Goal: Obtain resource: Obtain resource

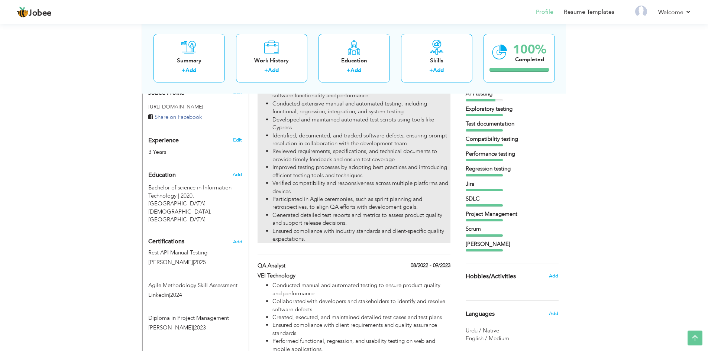
scroll to position [243, 0]
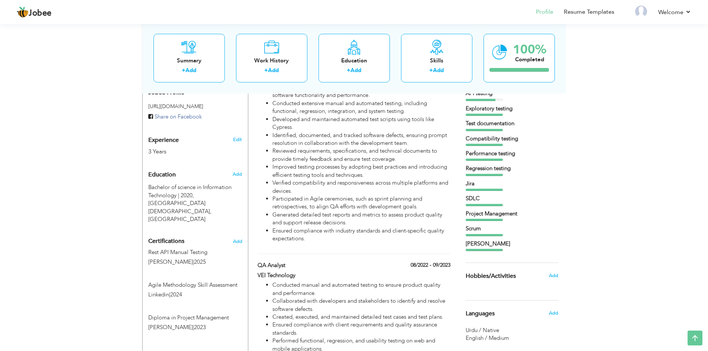
click at [242, 132] on div "Edit" at bounding box center [238, 138] width 17 height 18
select select "number:166"
select select "number:5"
type input "SQA Engineer"
type input "https://www.linkedin.com/in/masbal-hussain-386362175/"
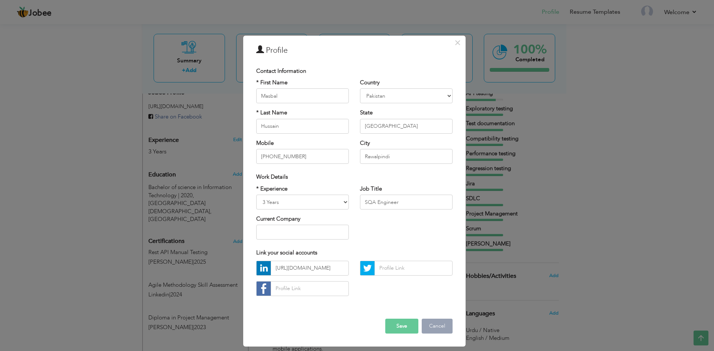
click at [436, 327] on button "Cancel" at bounding box center [436, 326] width 31 height 15
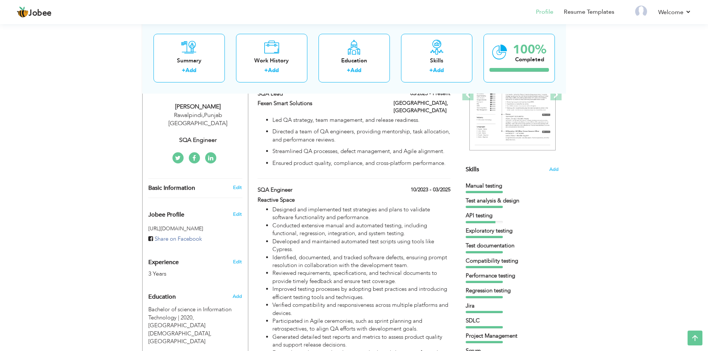
scroll to position [122, 0]
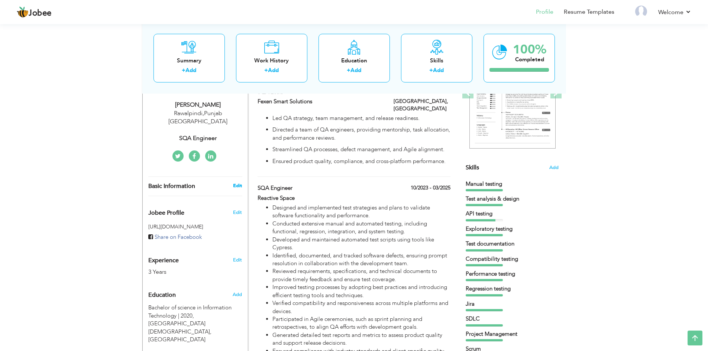
click at [239, 182] on link "Edit" at bounding box center [237, 185] width 9 height 7
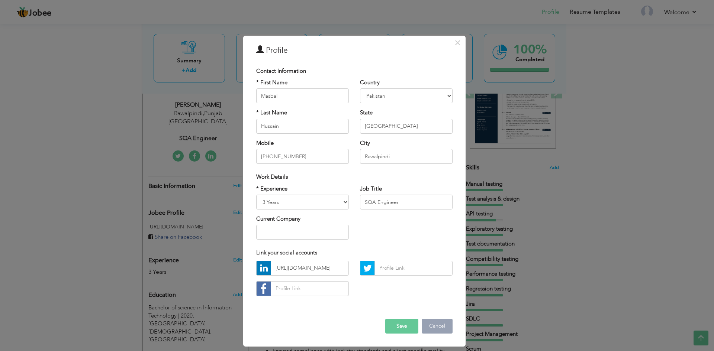
click at [438, 327] on button "Cancel" at bounding box center [436, 326] width 31 height 15
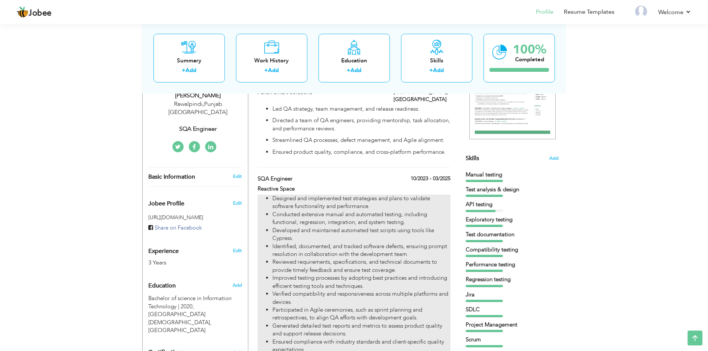
scroll to position [0, 0]
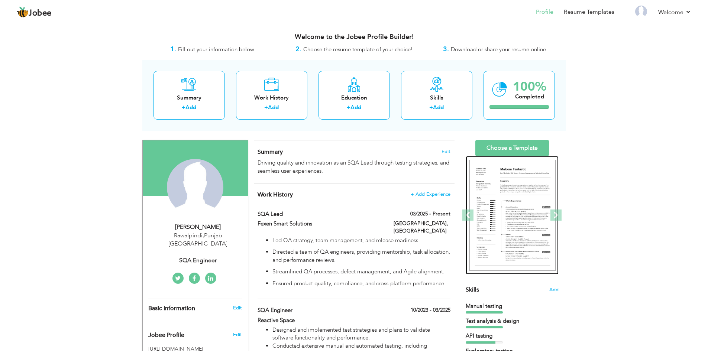
click at [532, 230] on img at bounding box center [512, 215] width 86 height 111
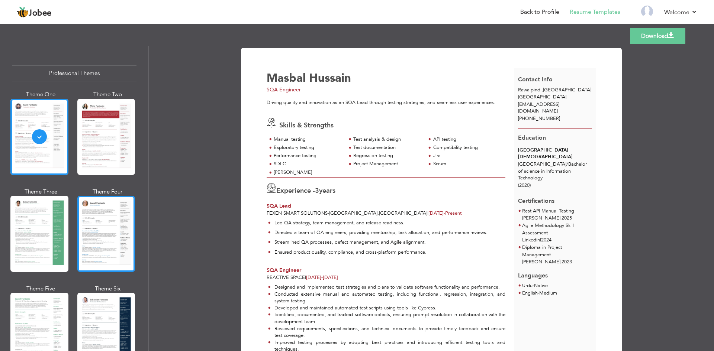
click at [85, 221] on div at bounding box center [106, 234] width 58 height 76
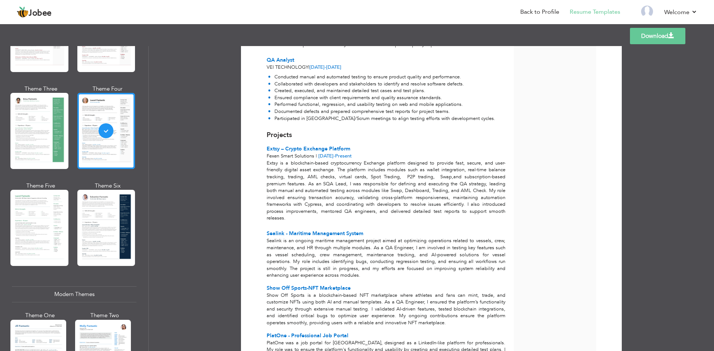
scroll to position [106, 0]
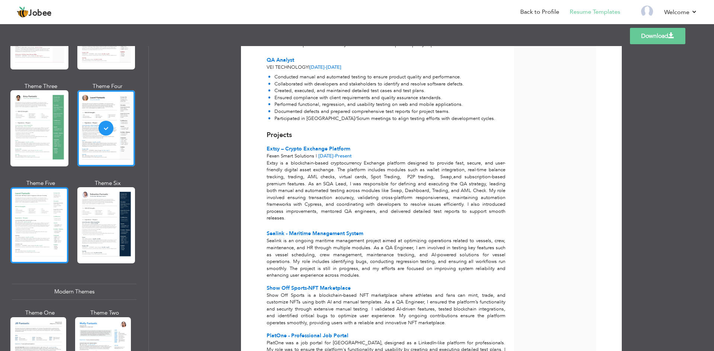
click at [23, 222] on div at bounding box center [39, 225] width 58 height 76
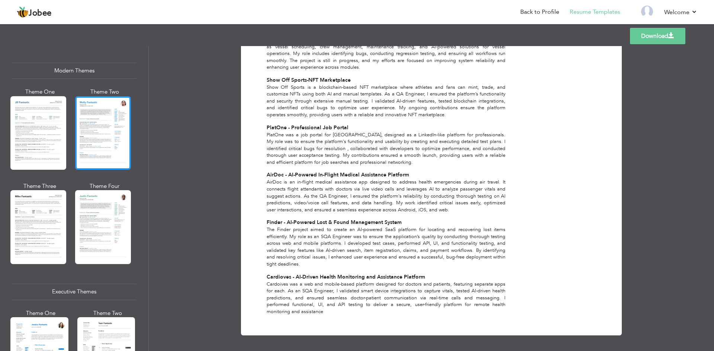
scroll to position [328, 0]
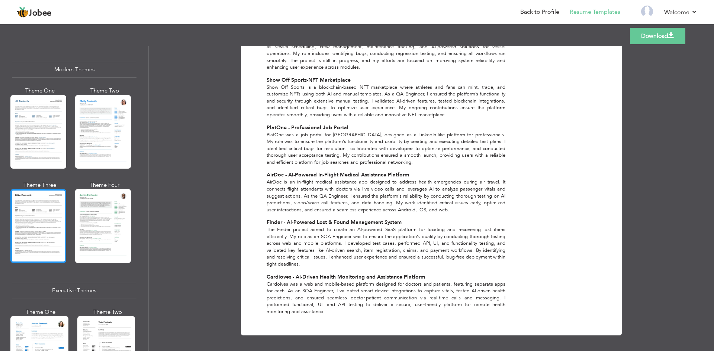
click at [34, 222] on div at bounding box center [38, 226] width 56 height 74
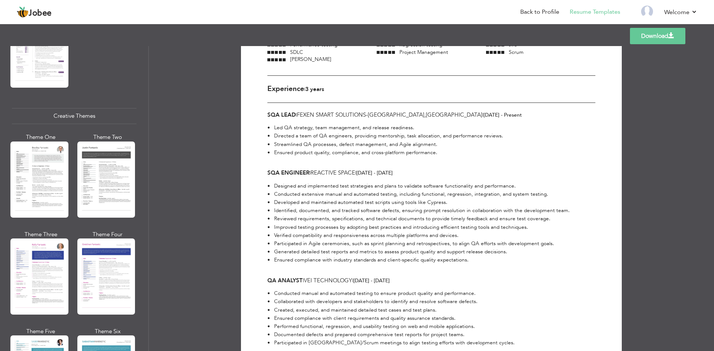
scroll to position [851, 0]
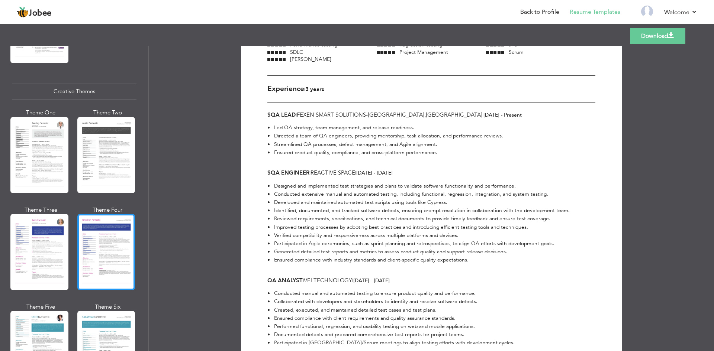
click at [98, 249] on div at bounding box center [106, 252] width 58 height 76
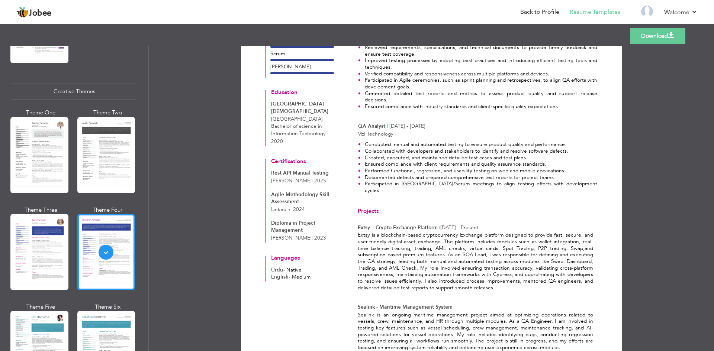
scroll to position [956, 0]
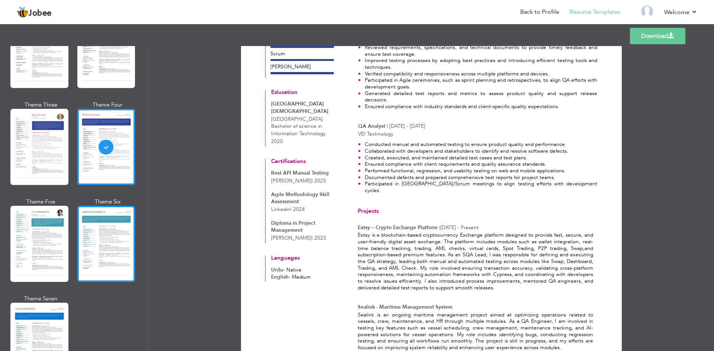
click at [103, 243] on div at bounding box center [106, 244] width 58 height 76
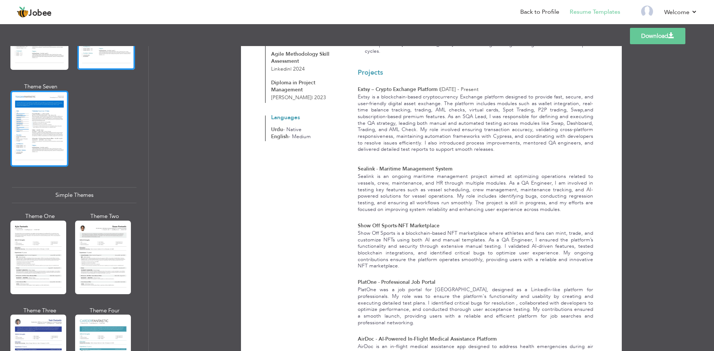
scroll to position [1210, 0]
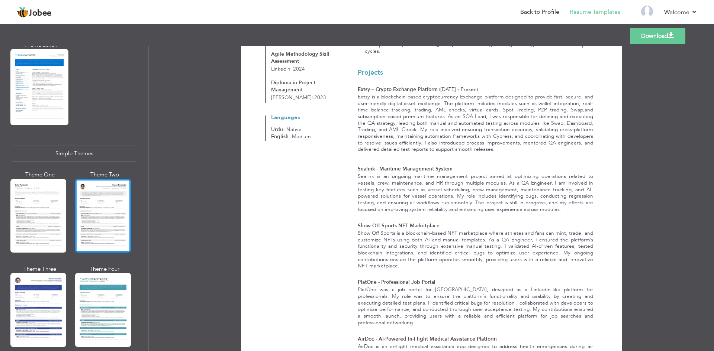
click at [94, 213] on div at bounding box center [103, 216] width 56 height 74
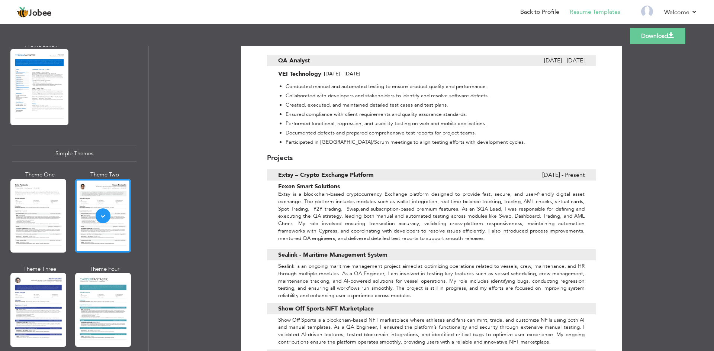
scroll to position [436, 0]
click at [38, 207] on div at bounding box center [38, 216] width 56 height 74
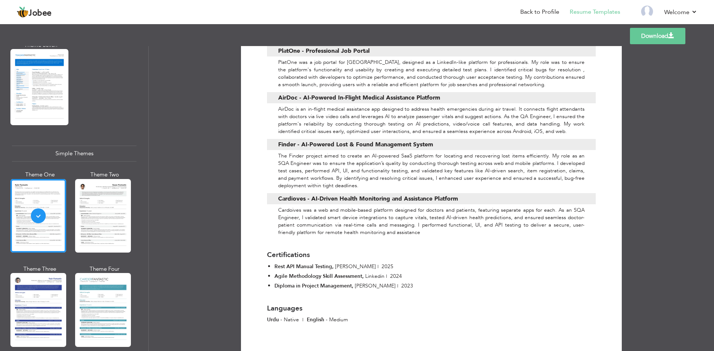
scroll to position [749, 0]
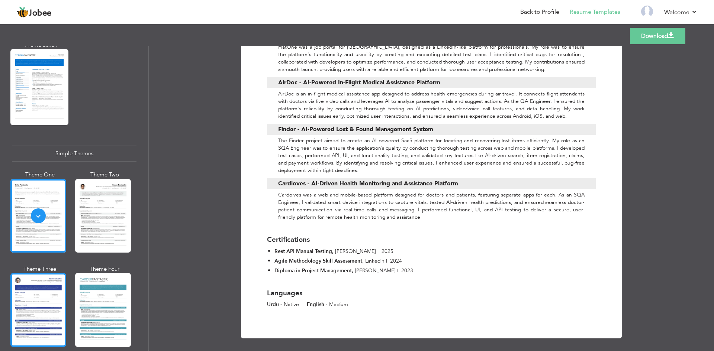
click at [25, 285] on div at bounding box center [38, 310] width 56 height 74
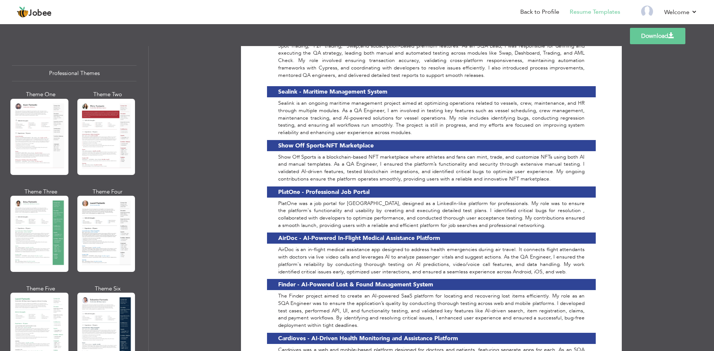
scroll to position [0, 0]
click at [108, 242] on div at bounding box center [106, 233] width 58 height 76
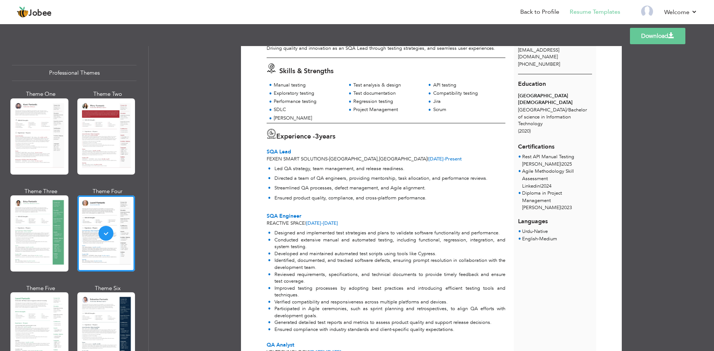
scroll to position [0, 0]
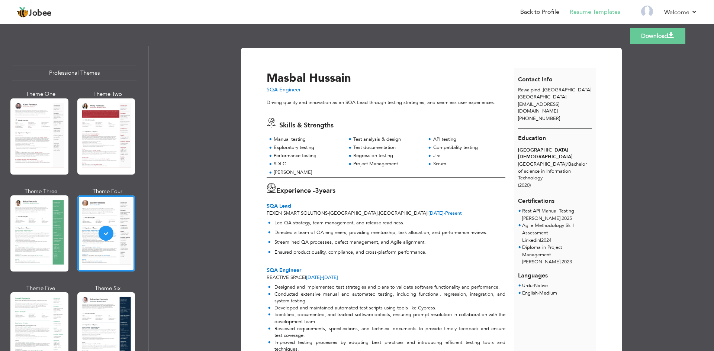
click at [648, 39] on link "Download" at bounding box center [657, 36] width 55 height 16
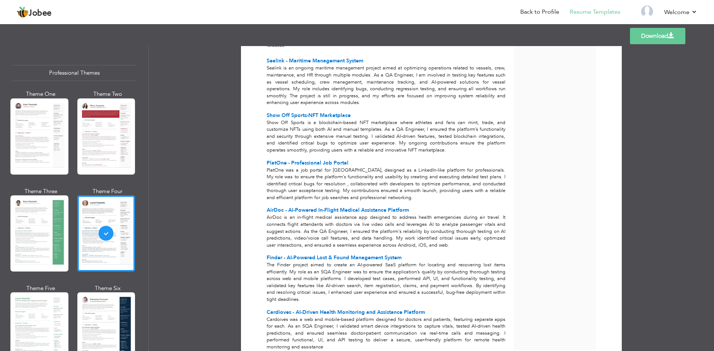
scroll to position [514, 0]
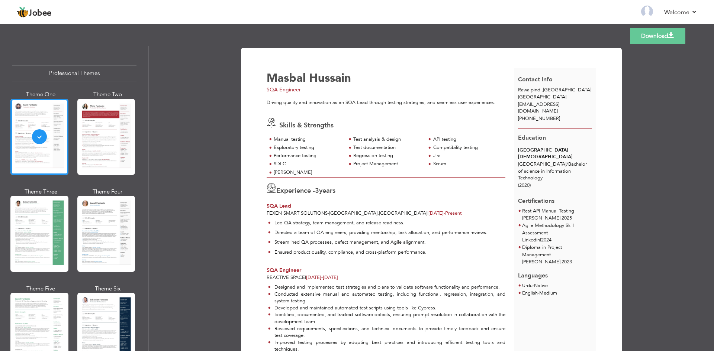
click at [430, 215] on div "Fexen Smart Solutions - Islamabad , Pakistan | Mar 2025 - Present" at bounding box center [385, 213] width 239 height 7
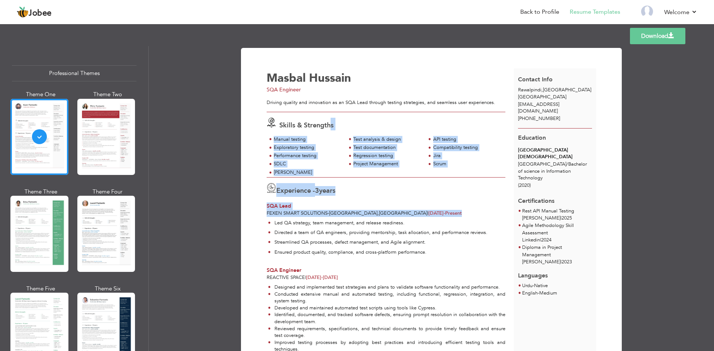
drag, startPoint x: 430, startPoint y: 215, endPoint x: 329, endPoint y: 125, distance: 135.8
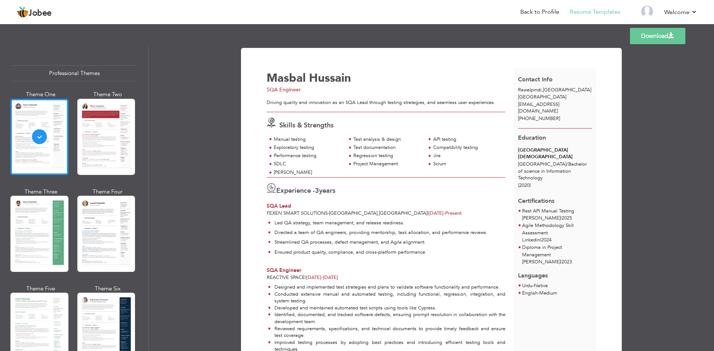
click at [263, 73] on div "Masbal Hussain SQA Engineer" at bounding box center [389, 82] width 255 height 24
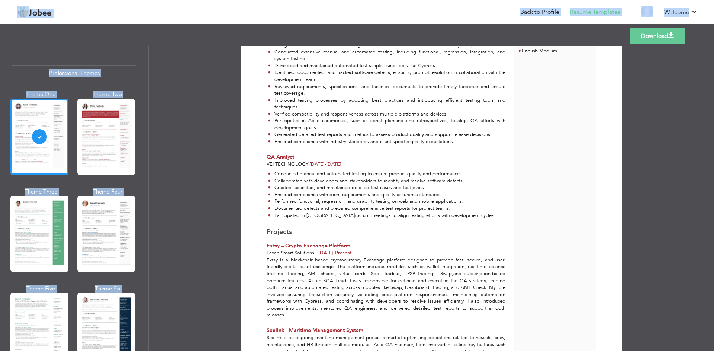
scroll to position [547, 0]
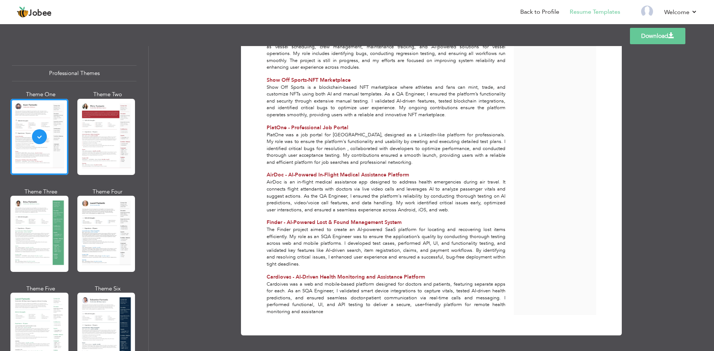
drag, startPoint x: 263, startPoint y: 73, endPoint x: 456, endPoint y: 321, distance: 314.1
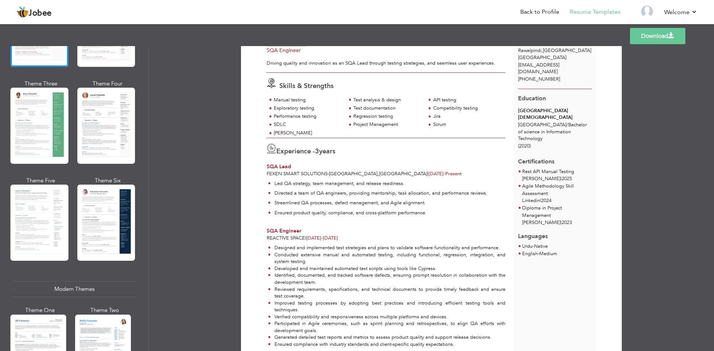
scroll to position [0, 0]
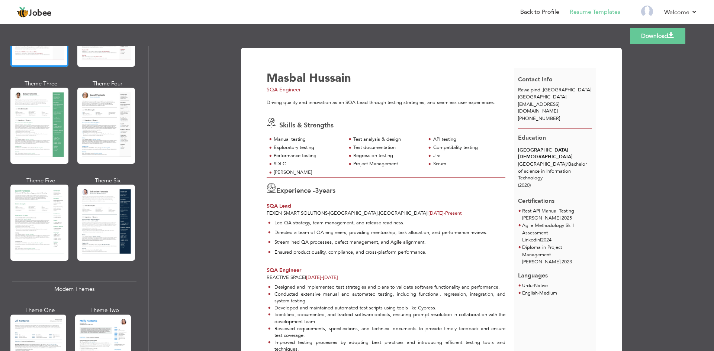
click at [403, 171] on div "Manual testing Test analysis & design API testing Exploratory testing Test docu…" at bounding box center [385, 157] width 239 height 42
click at [385, 233] on p "Directed a team of QA engineers, providing mentorship, task allocation, and per…" at bounding box center [380, 232] width 213 height 7
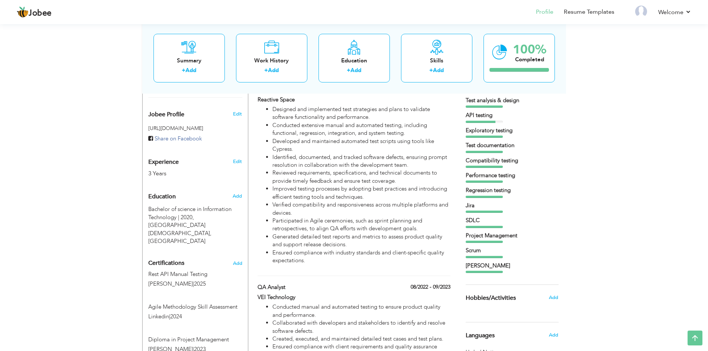
scroll to position [221, 0]
click at [697, 333] on icon at bounding box center [695, 338] width 15 height 15
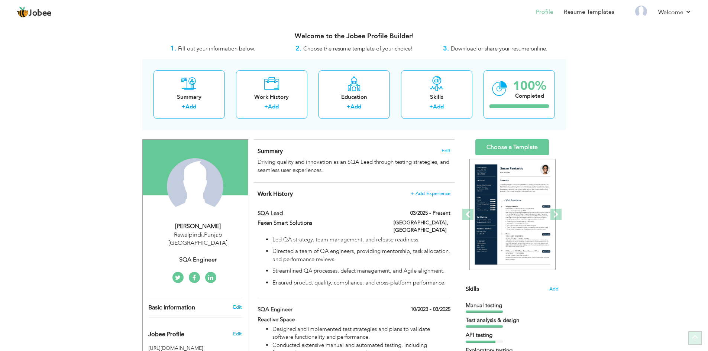
scroll to position [0, 0]
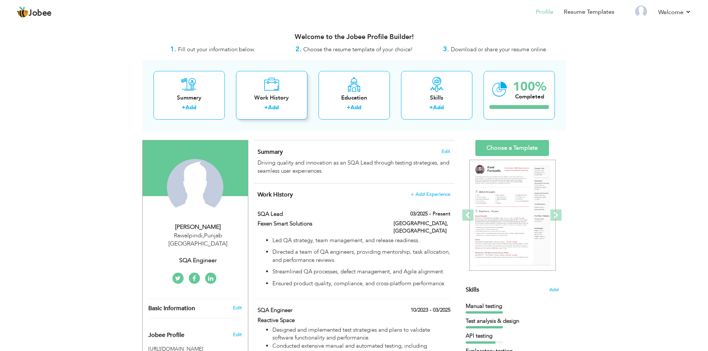
click at [296, 93] on div "Work History + Add" at bounding box center [271, 95] width 71 height 49
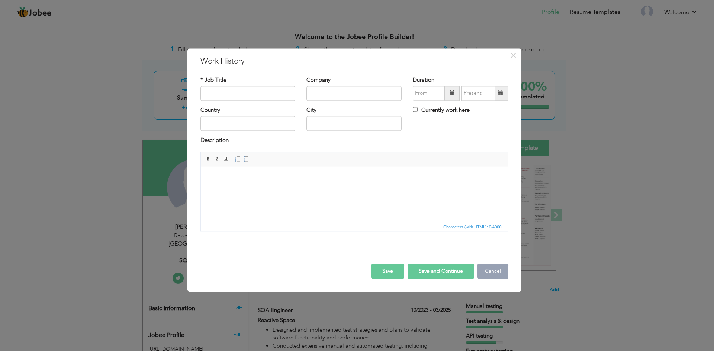
click at [494, 268] on button "Cancel" at bounding box center [492, 271] width 31 height 15
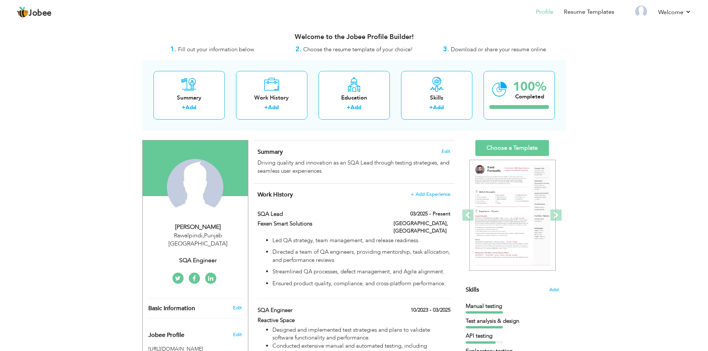
click at [486, 51] on span "Download or share your resume online." at bounding box center [499, 49] width 97 height 7
click at [390, 51] on span "Choose the resume template of your choice!" at bounding box center [358, 49] width 110 height 7
click at [507, 189] on img at bounding box center [512, 215] width 86 height 111
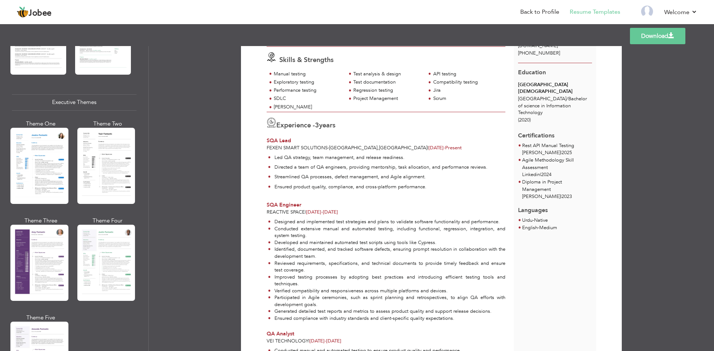
scroll to position [517, 0]
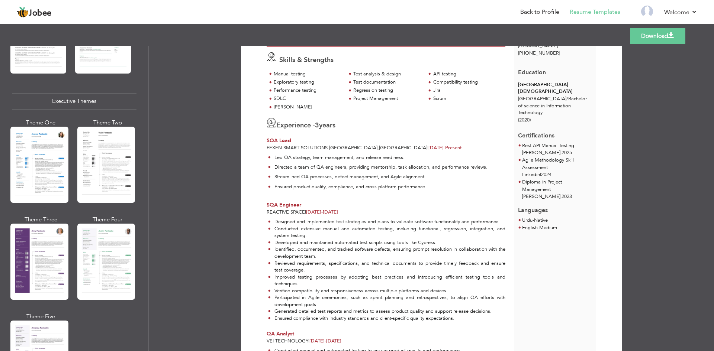
click at [654, 39] on link "Download" at bounding box center [657, 36] width 55 height 16
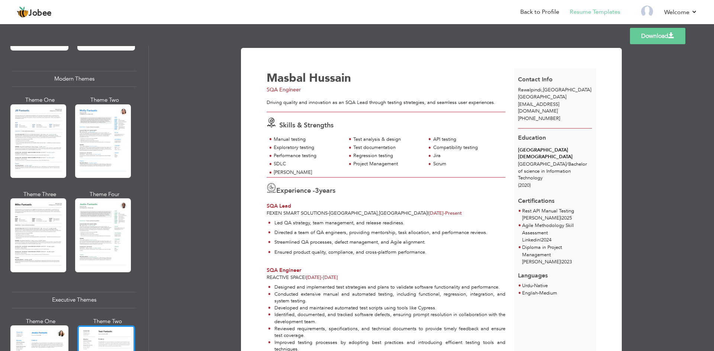
scroll to position [318, 0]
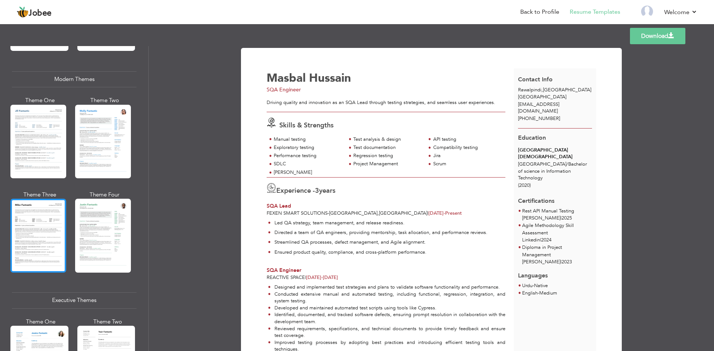
click at [45, 226] on div at bounding box center [38, 236] width 56 height 74
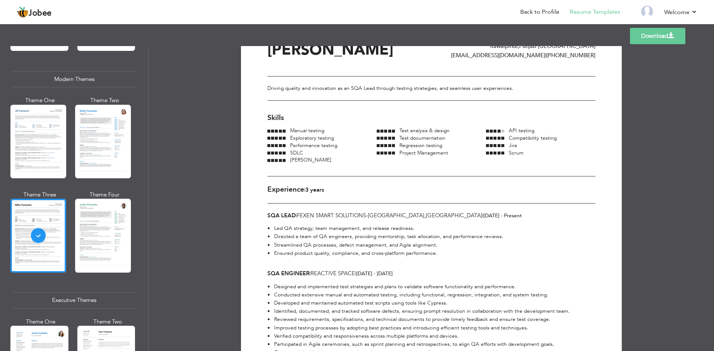
scroll to position [0, 0]
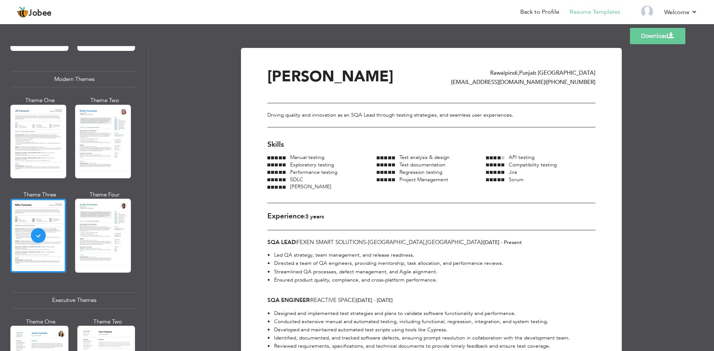
click at [664, 34] on link "Download" at bounding box center [657, 36] width 55 height 16
